Goal: Use online tool/utility: Utilize a website feature to perform a specific function

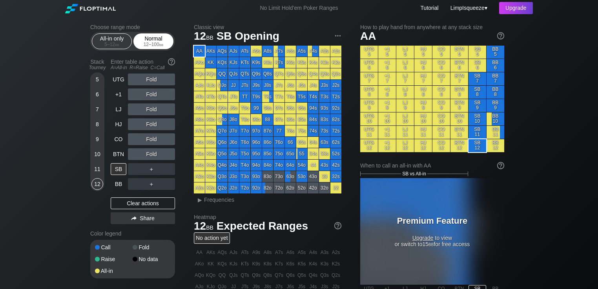
click at [148, 44] on div "12 – 100 bb" at bounding box center [153, 44] width 33 height 5
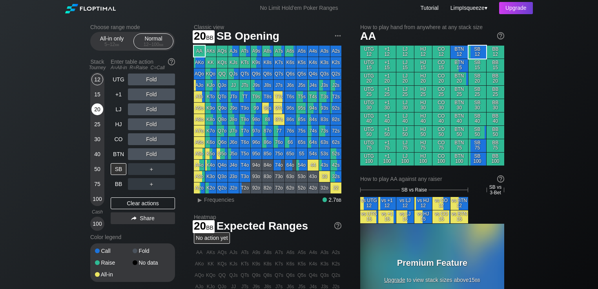
click at [97, 107] on div "20" at bounding box center [97, 109] width 12 height 12
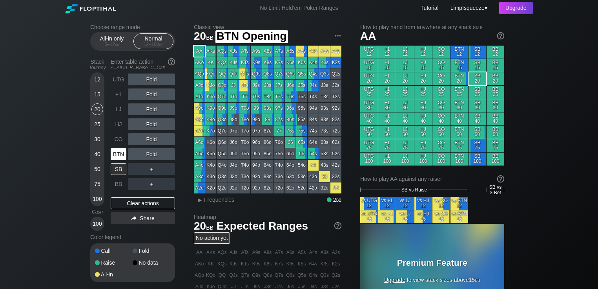
click at [118, 154] on div "BTN" at bounding box center [119, 154] width 16 height 12
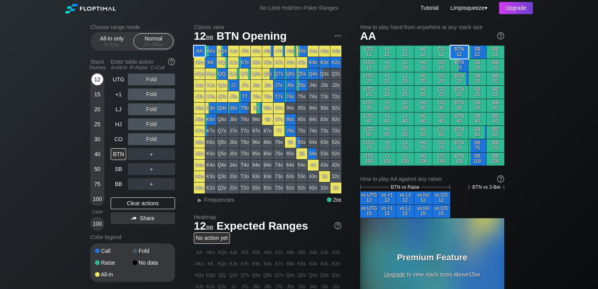
click at [97, 80] on div "12" at bounding box center [97, 79] width 12 height 12
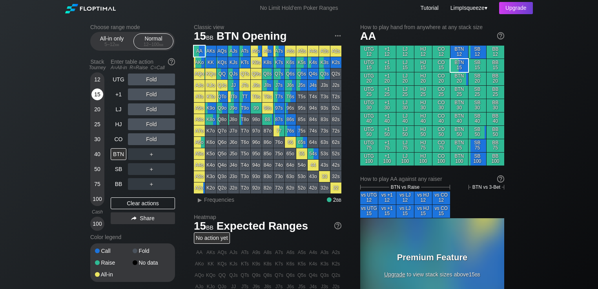
click at [98, 95] on div "15" at bounding box center [97, 94] width 12 height 12
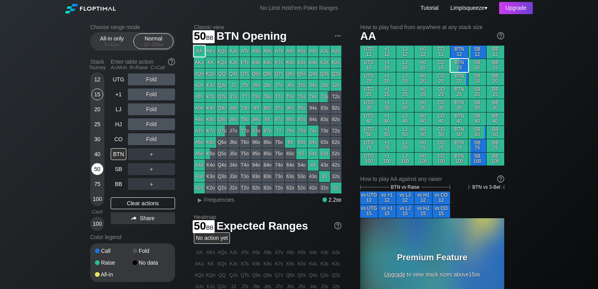
click at [97, 170] on div "50" at bounding box center [97, 169] width 12 height 12
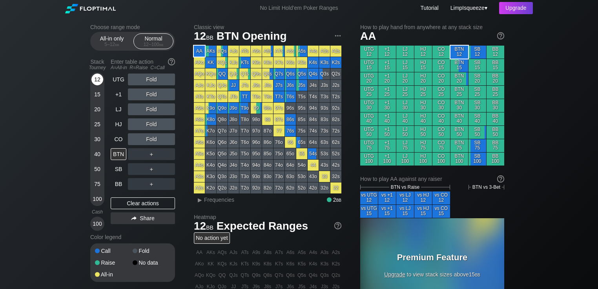
click at [98, 78] on div "12" at bounding box center [97, 79] width 12 height 12
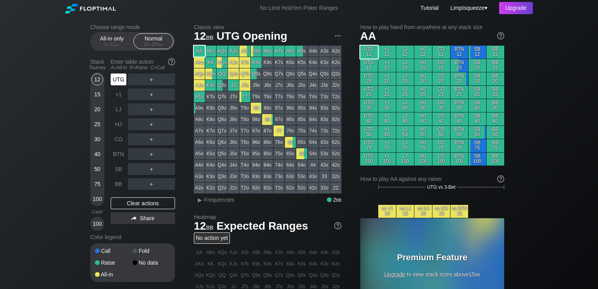
click at [116, 80] on div "UTG" at bounding box center [119, 79] width 16 height 12
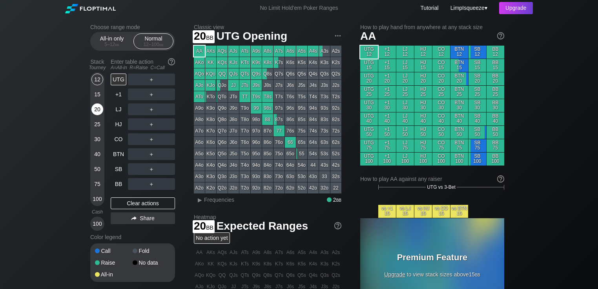
click at [99, 111] on div "20" at bounding box center [97, 109] width 12 height 12
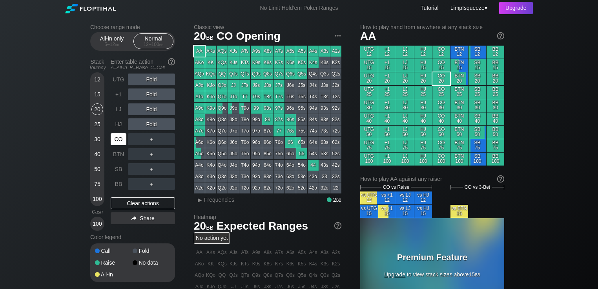
click at [117, 136] on div "CO" at bounding box center [119, 139] width 16 height 12
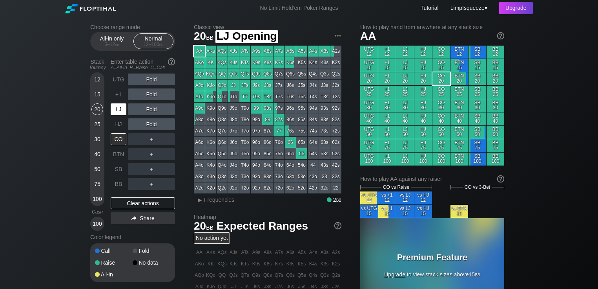
click at [119, 113] on div "LJ" at bounding box center [119, 109] width 16 height 12
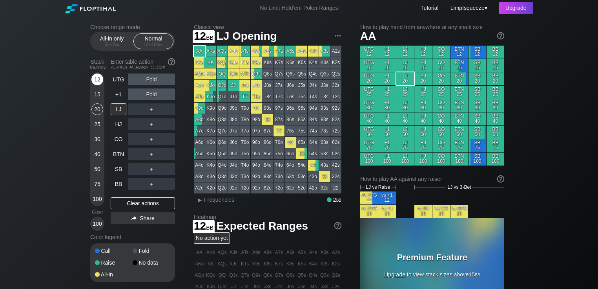
click at [101, 79] on div "12" at bounding box center [97, 79] width 12 height 12
